Goal: Task Accomplishment & Management: Use online tool/utility

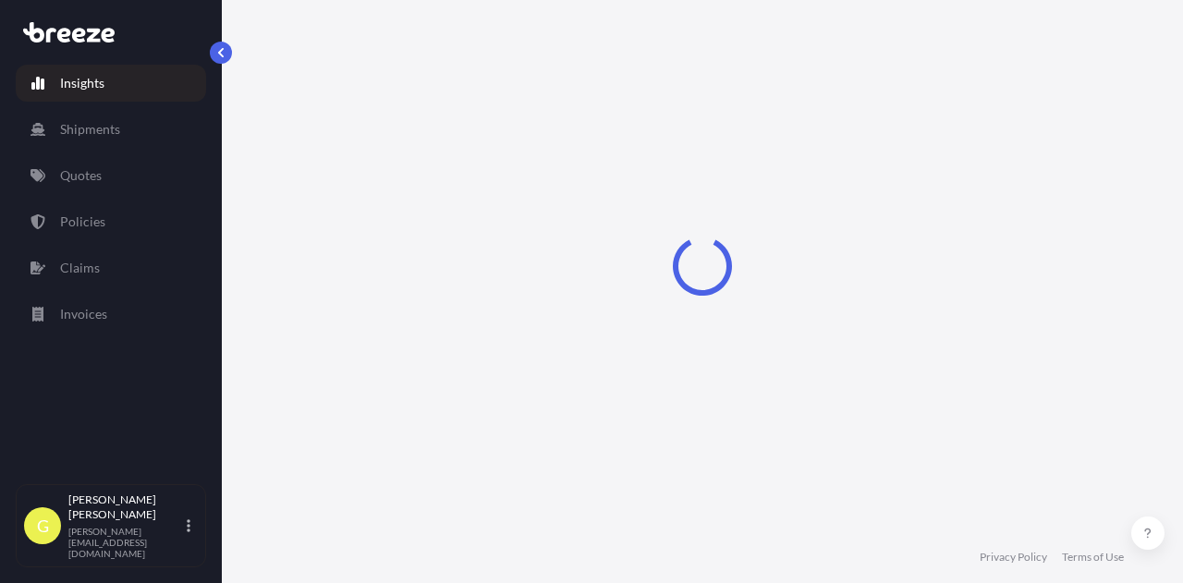
select select "2025"
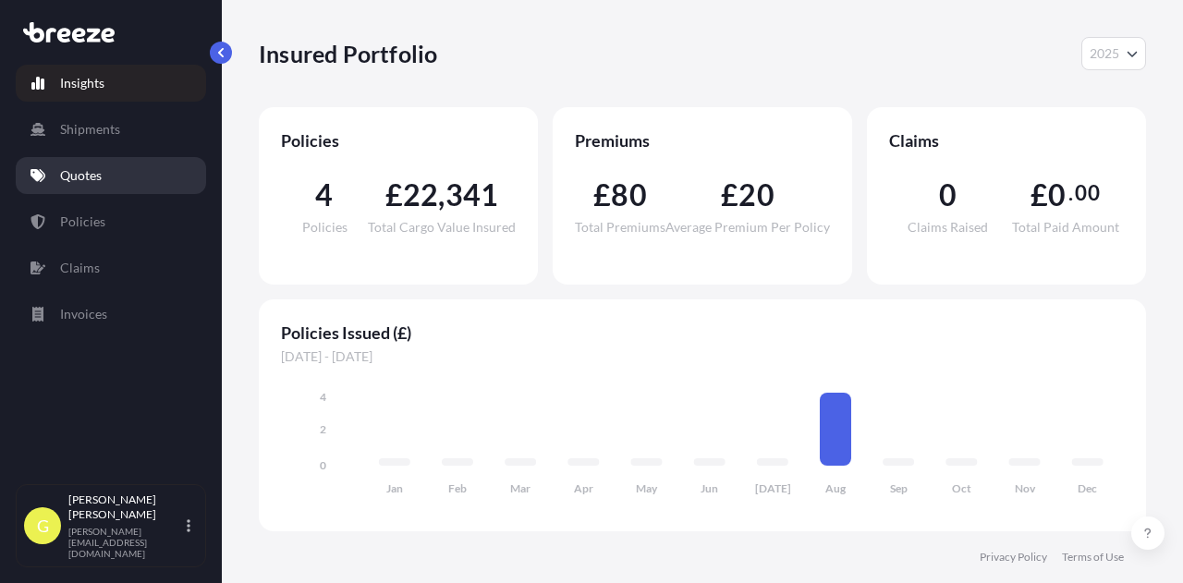
click at [89, 177] on p "Quotes" at bounding box center [81, 175] width 42 height 18
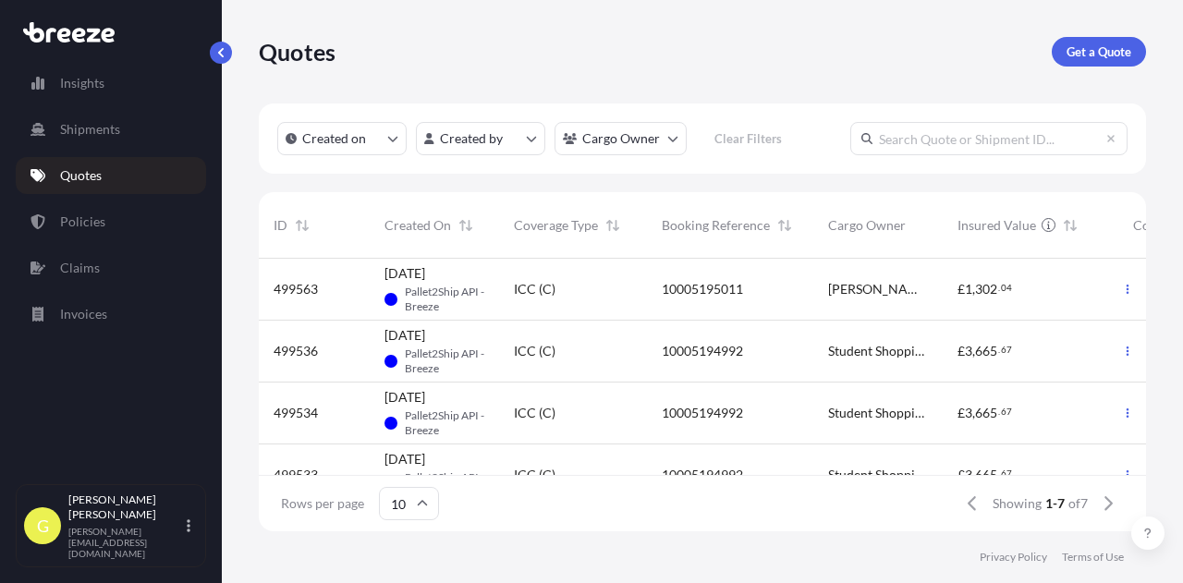
click at [710, 288] on span "10005195011" at bounding box center [702, 289] width 81 height 18
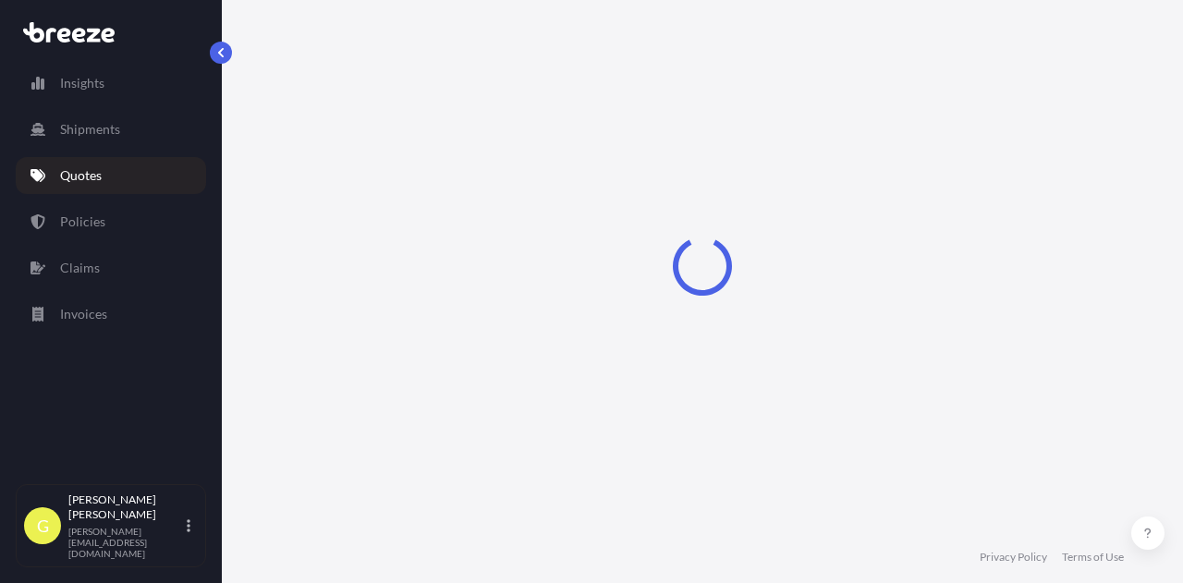
select select "Road"
select select "1"
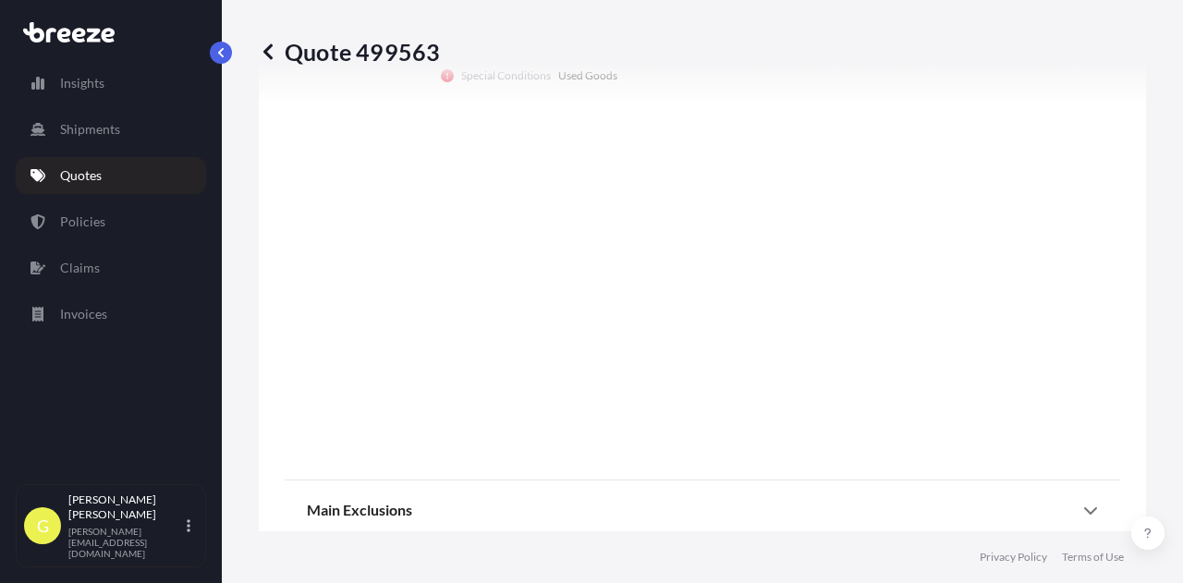
scroll to position [1390, 0]
click at [584, 495] on div "Main Exclusions" at bounding box center [702, 475] width 791 height 44
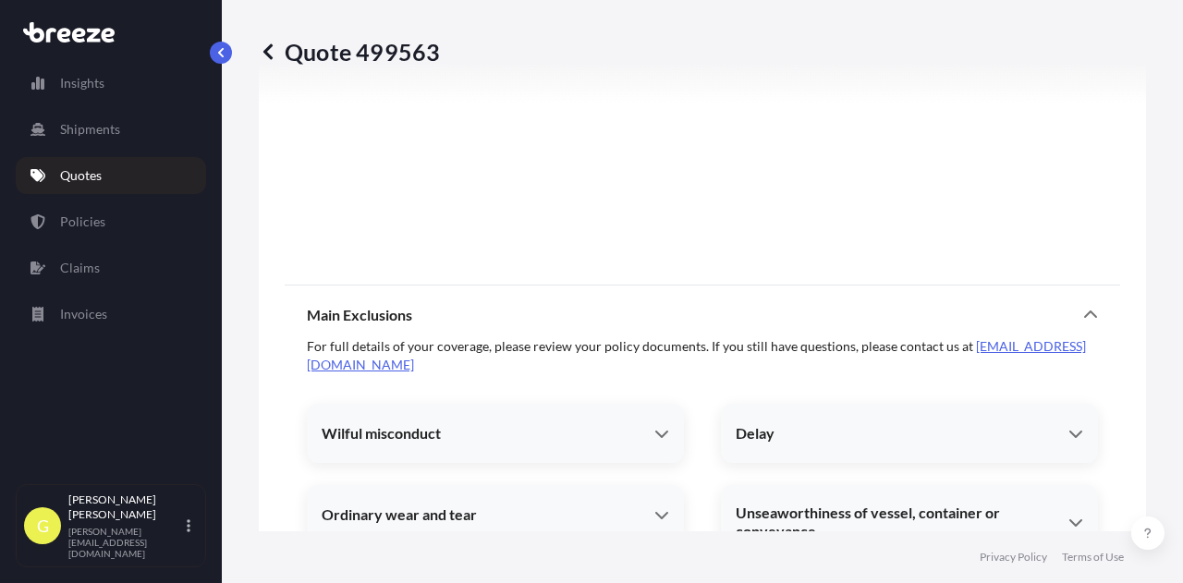
scroll to position [1760, 0]
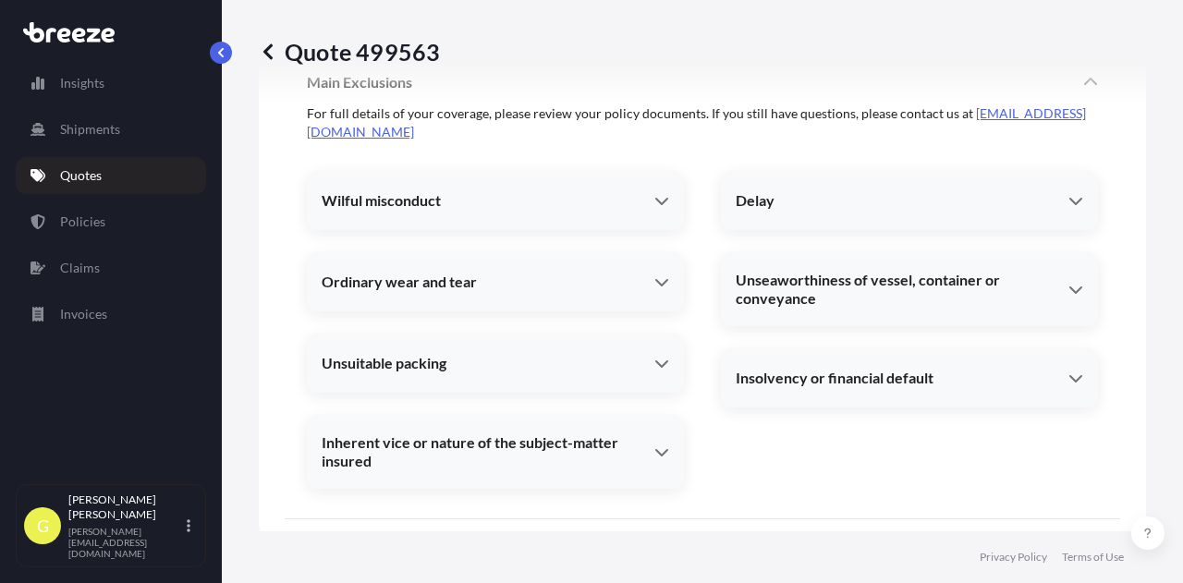
click at [490, 104] on div "Main Exclusions" at bounding box center [702, 82] width 791 height 44
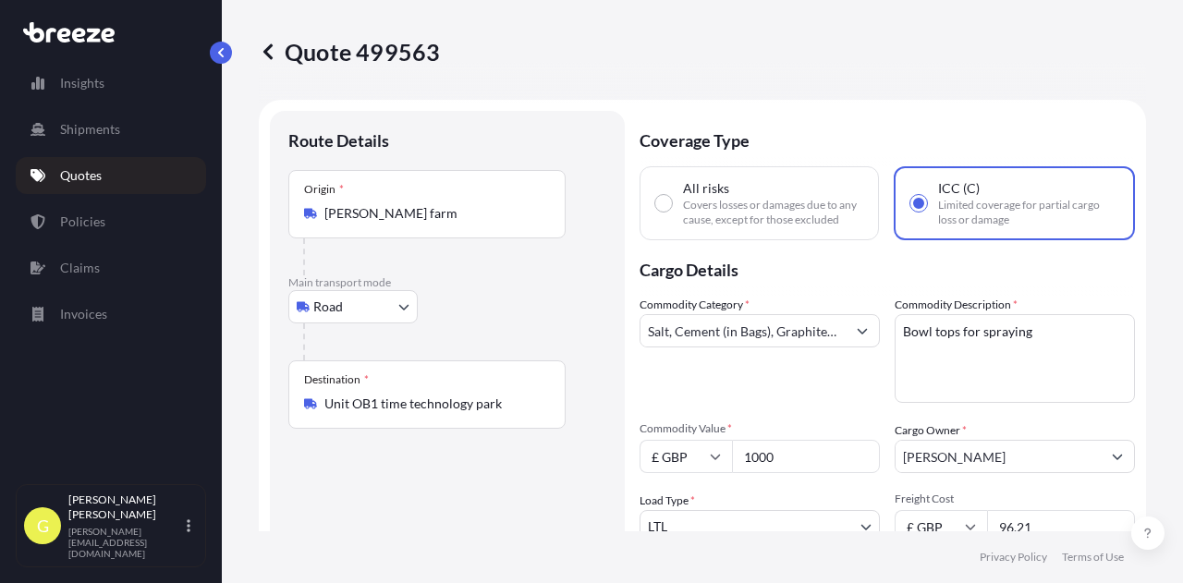
scroll to position [0, 0]
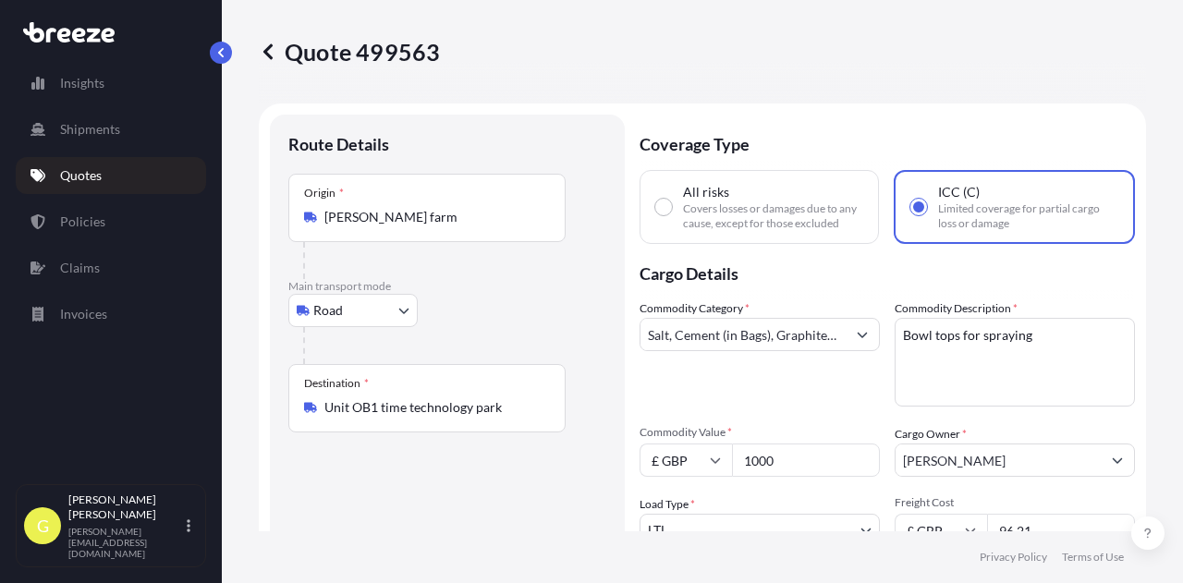
click at [86, 176] on p "Quotes" at bounding box center [81, 175] width 42 height 18
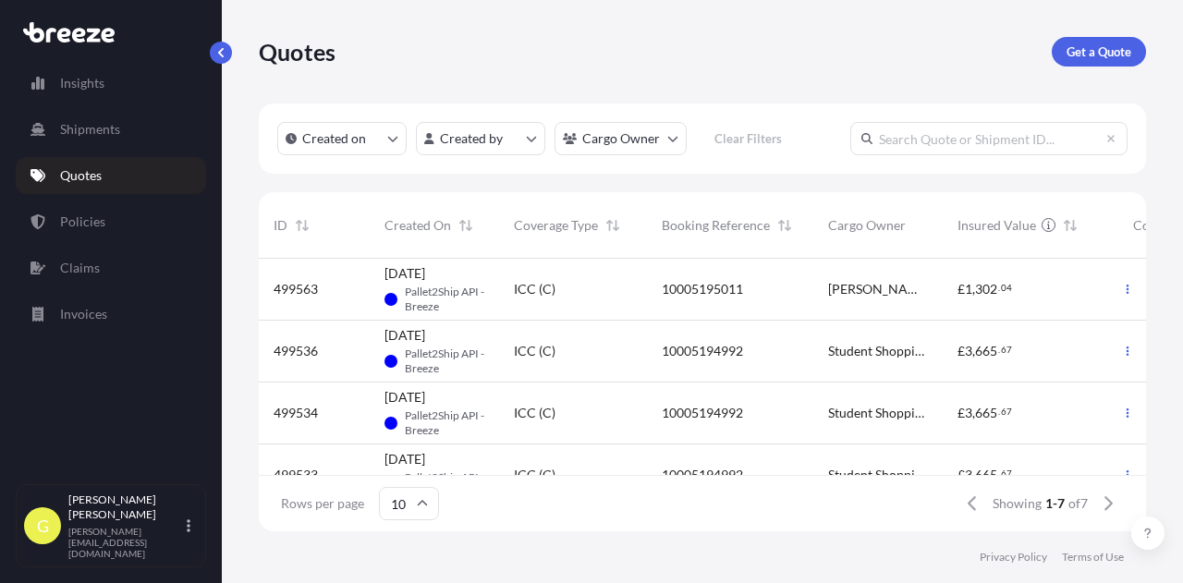
click at [425, 344] on span "[DATE]" at bounding box center [405, 335] width 41 height 18
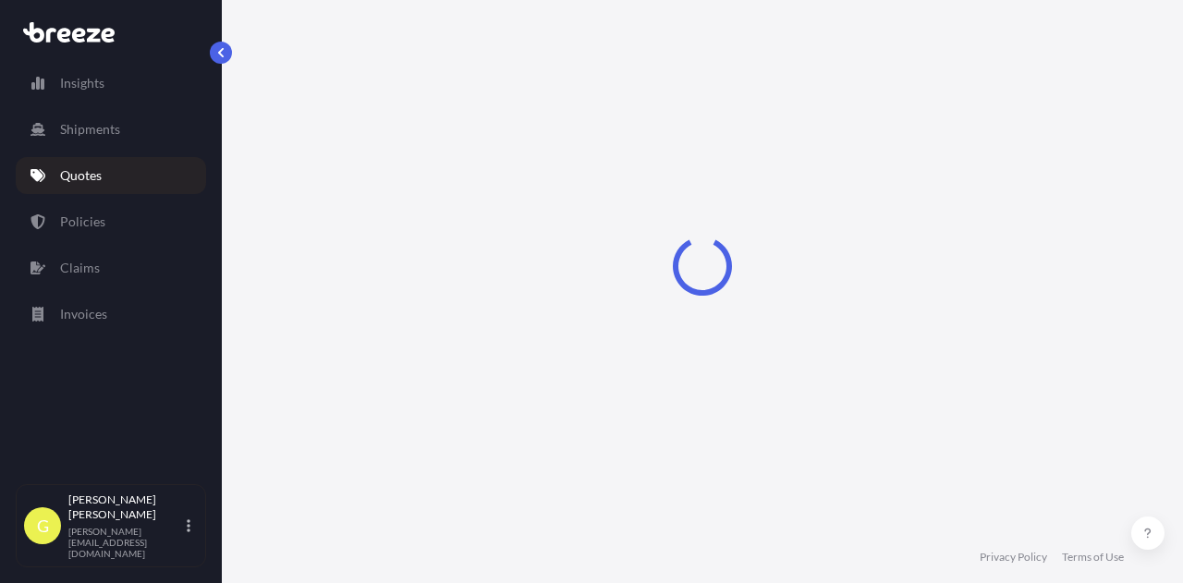
select select "Road"
select select "1"
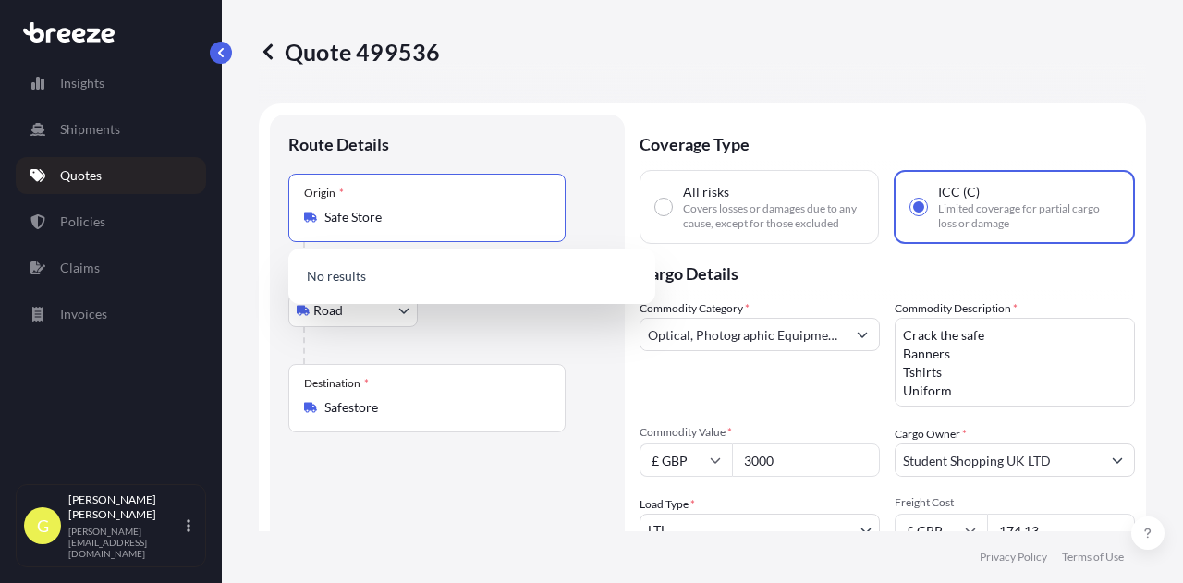
click at [434, 214] on input "Safe Store" at bounding box center [433, 217] width 218 height 18
click at [263, 112] on form "Route Details Place of loading Road Road Rail Origin * Safe Store Main transpor…" at bounding box center [702, 446] width 887 height 684
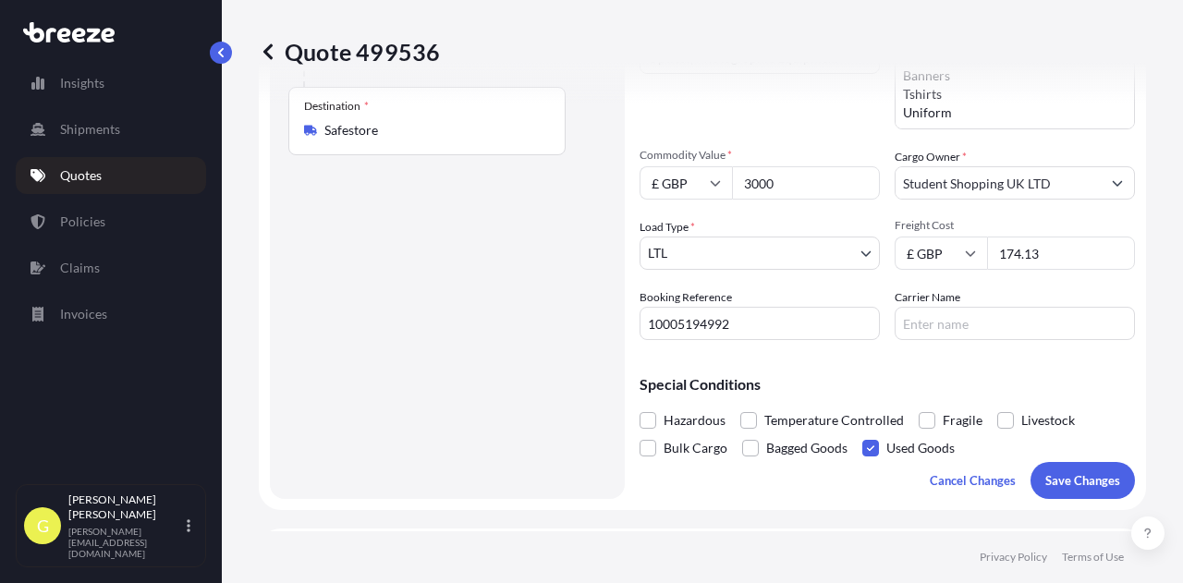
scroll to position [185, 0]
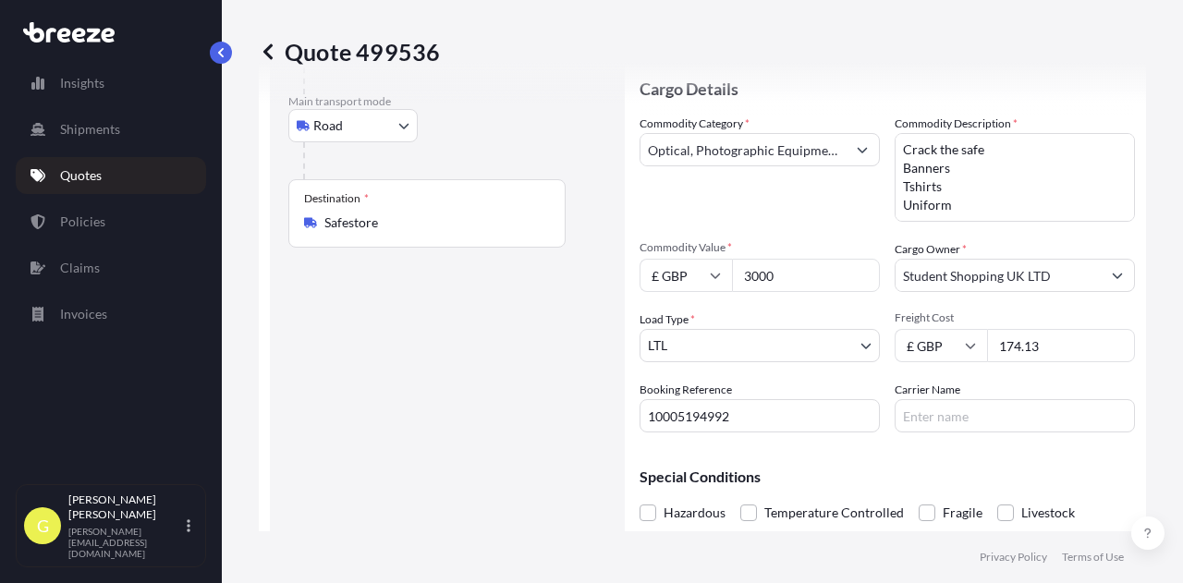
click at [270, 46] on icon at bounding box center [267, 51] width 9 height 16
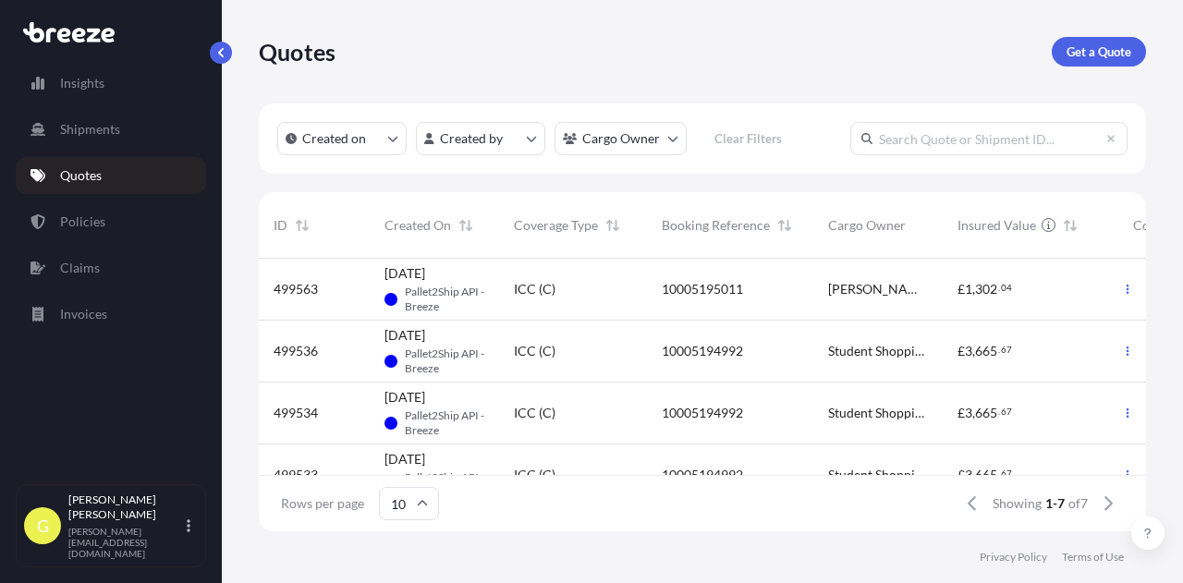
click at [606, 295] on div "ICC (C)" at bounding box center [573, 289] width 118 height 18
select select "Road"
select select "1"
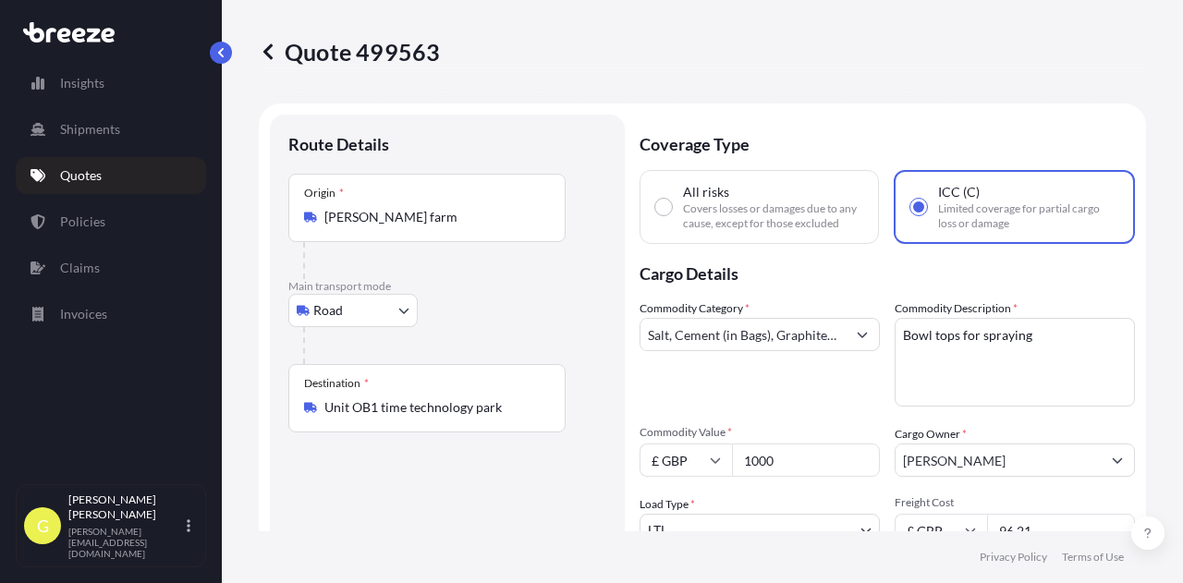
scroll to position [92, 0]
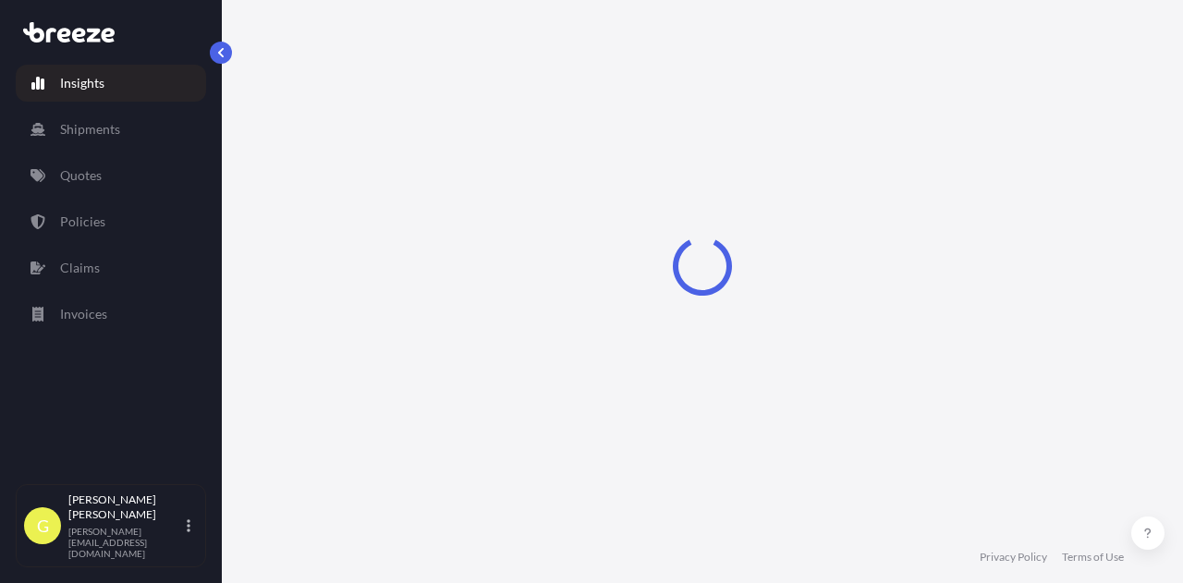
select select "2025"
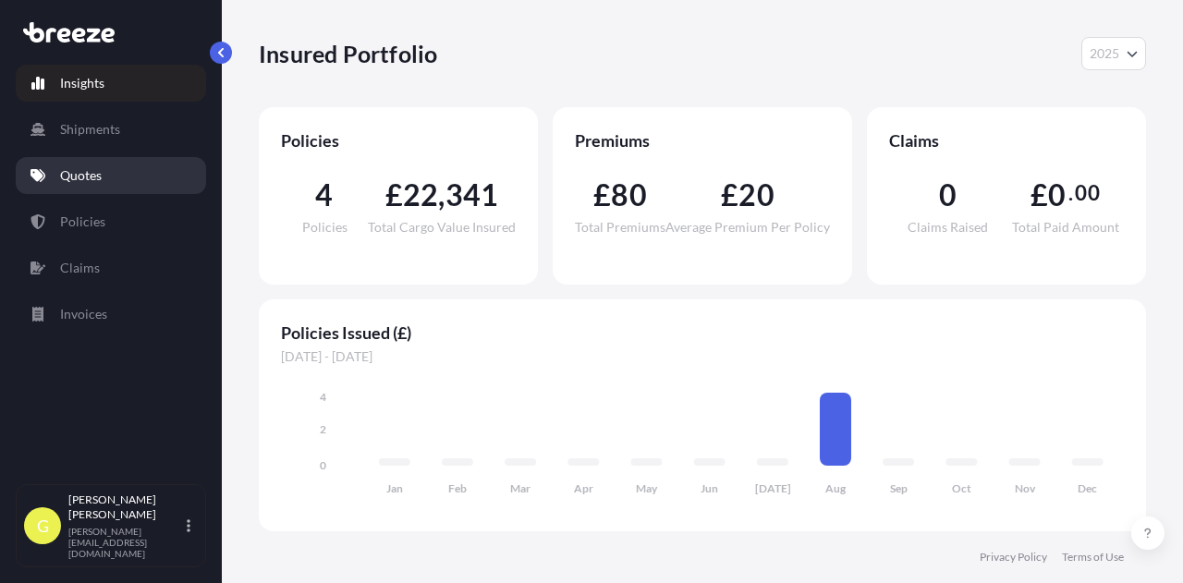
click at [92, 183] on p "Quotes" at bounding box center [81, 175] width 42 height 18
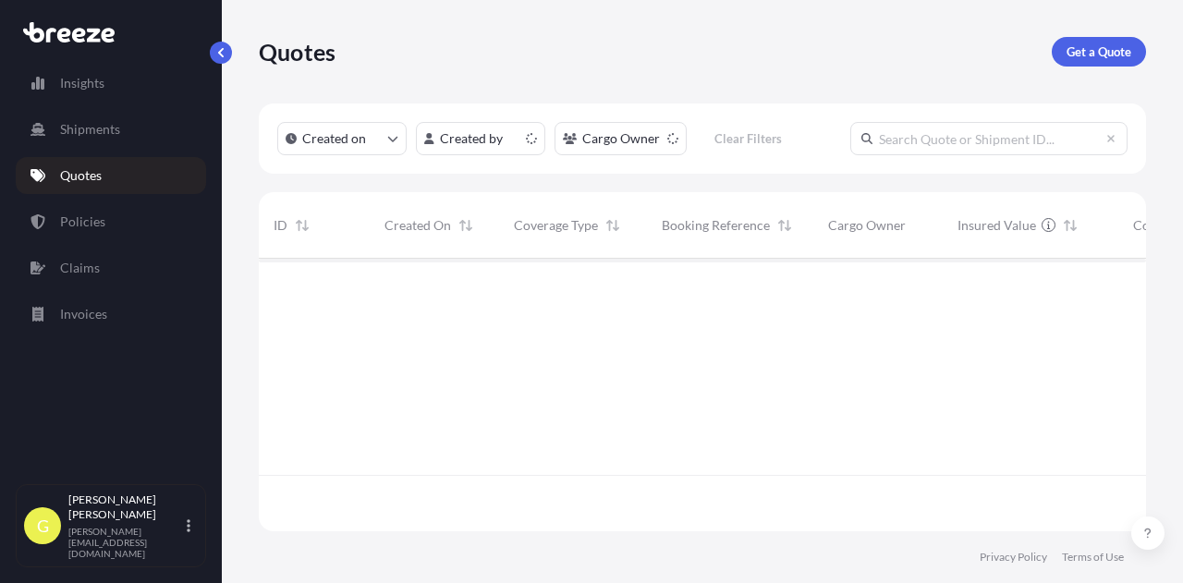
scroll to position [269, 873]
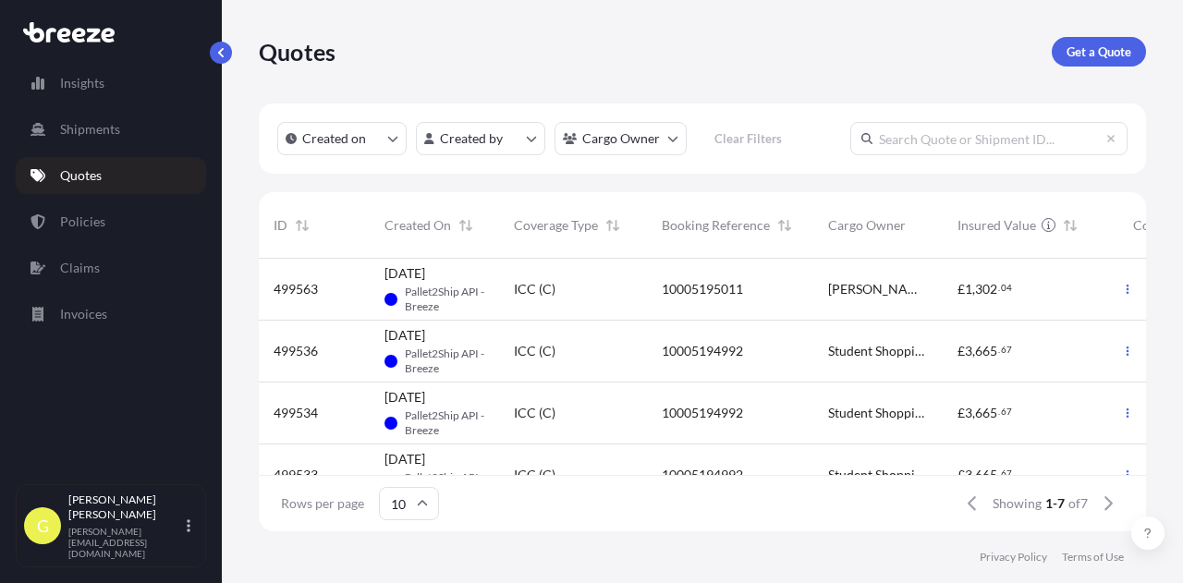
click at [875, 353] on span "Student Shopping UK LTD" at bounding box center [878, 351] width 100 height 18
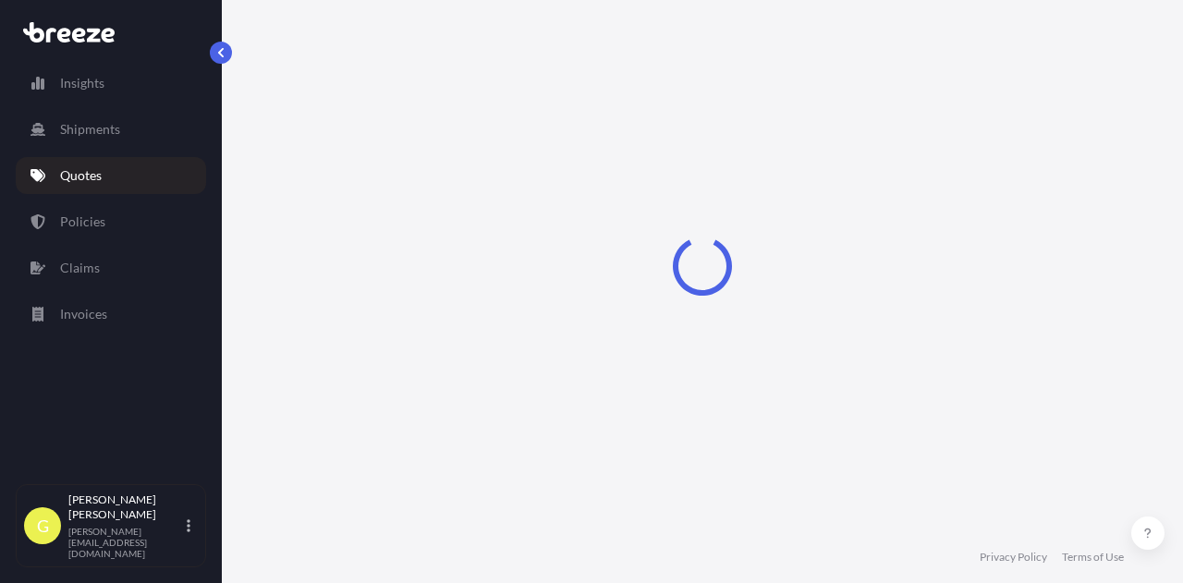
select select "Road"
select select "1"
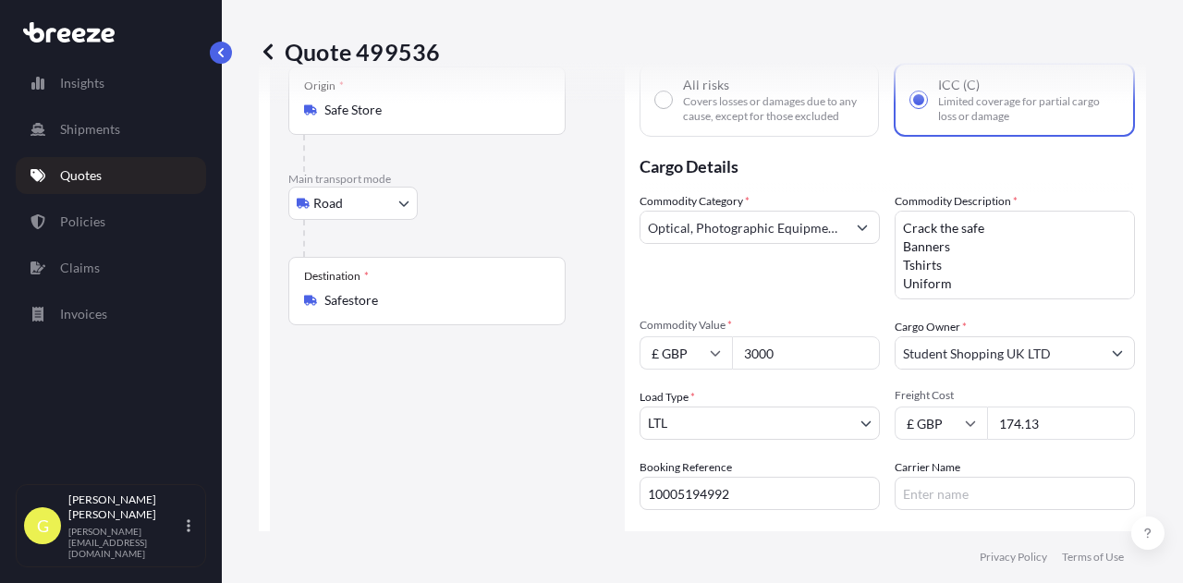
scroll to position [79, 0]
